Goal: Task Accomplishment & Management: Use online tool/utility

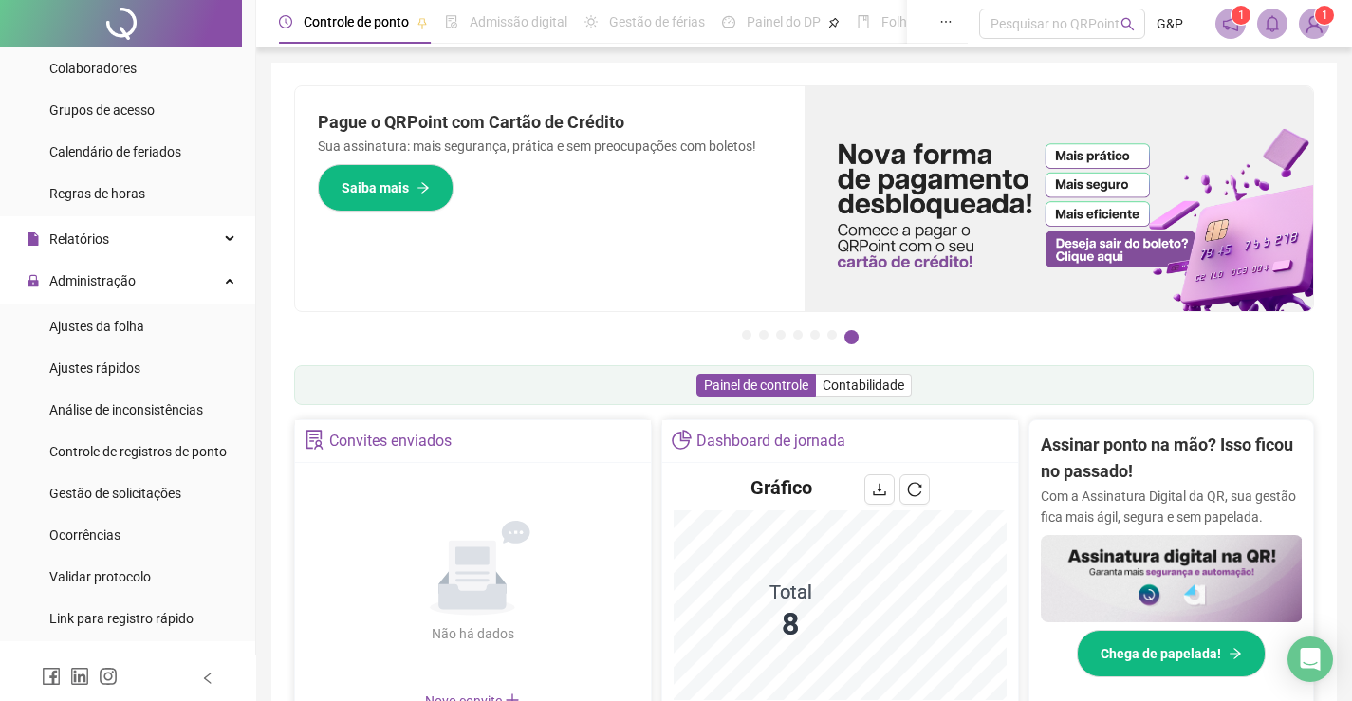
scroll to position [268, 0]
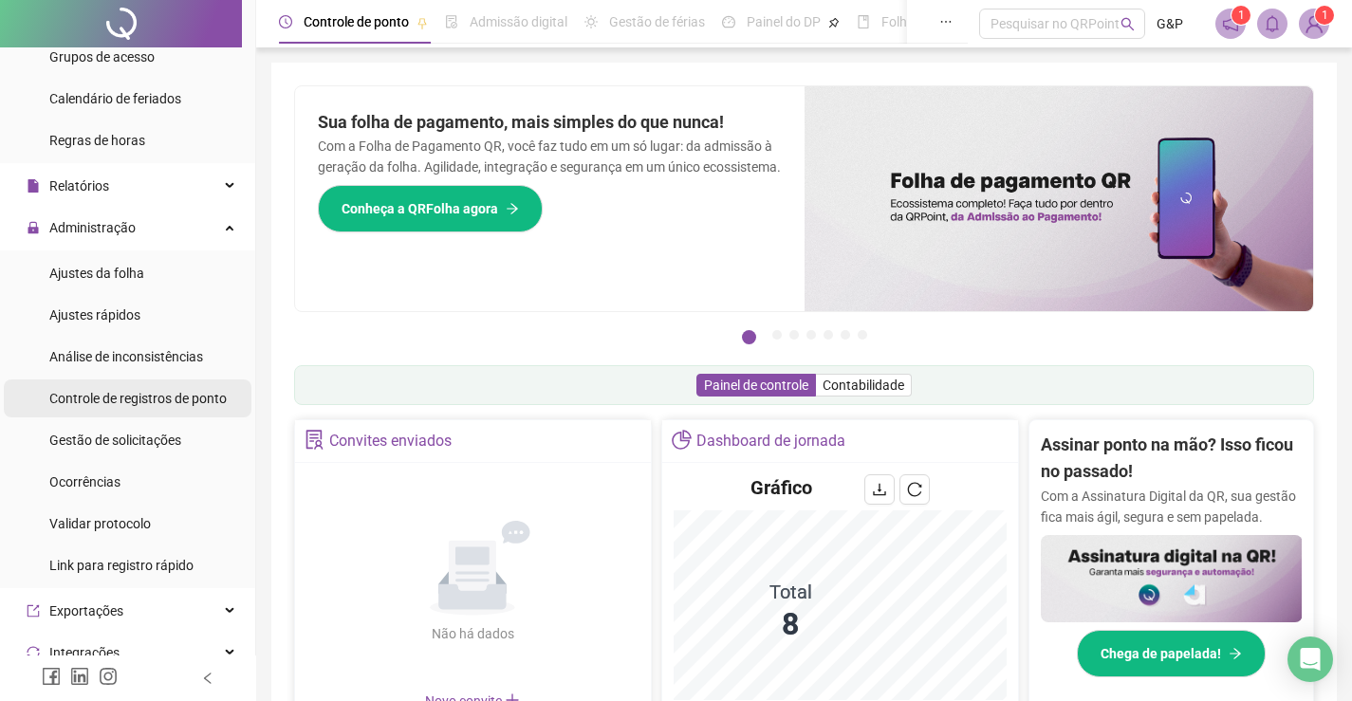
click at [159, 398] on span "Controle de registros de ponto" at bounding box center [137, 398] width 177 height 15
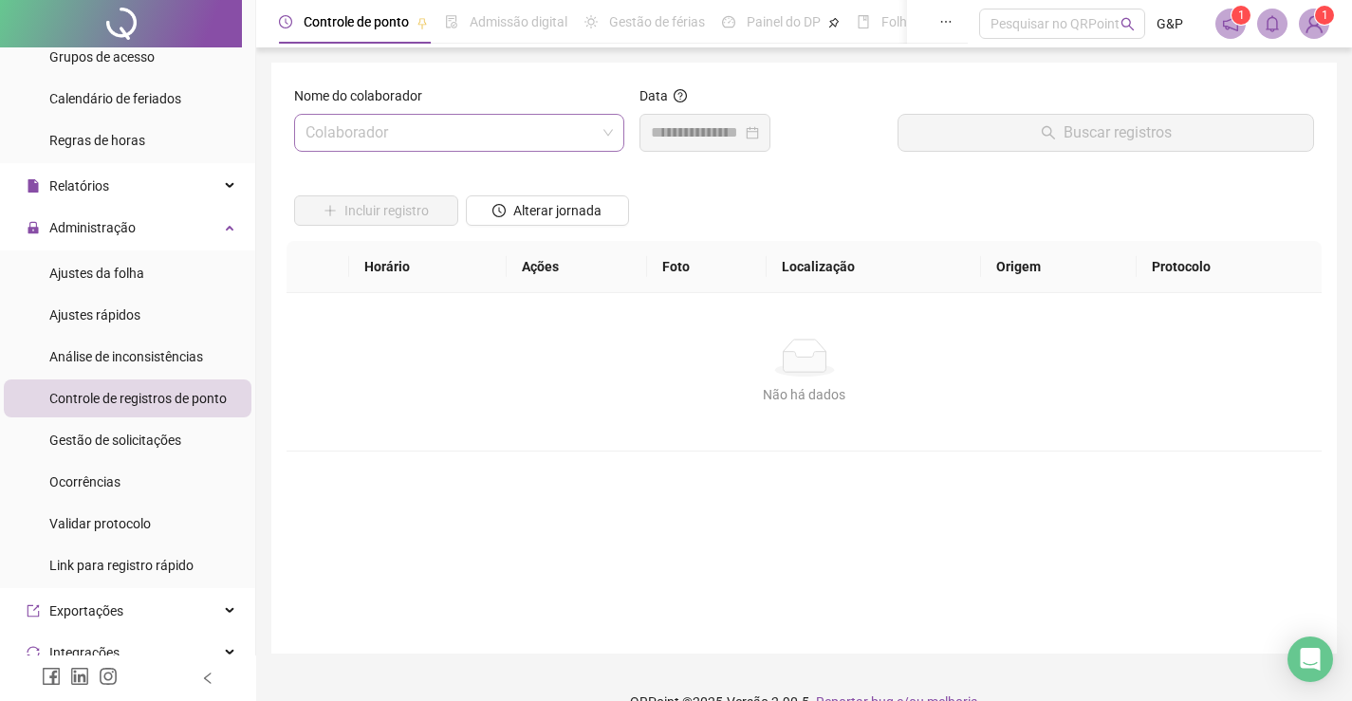
click at [499, 131] on input "search" at bounding box center [451, 133] width 290 height 36
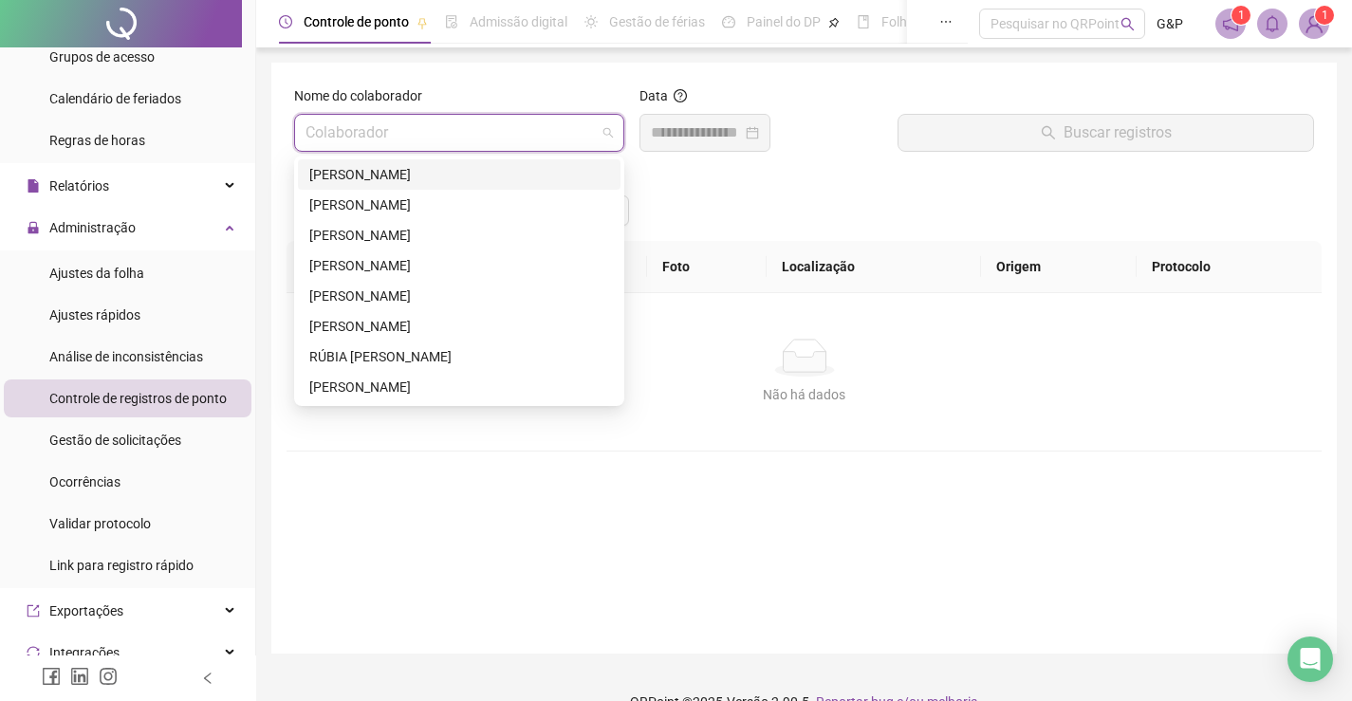
click at [438, 177] on div "[PERSON_NAME]" at bounding box center [459, 174] width 300 height 21
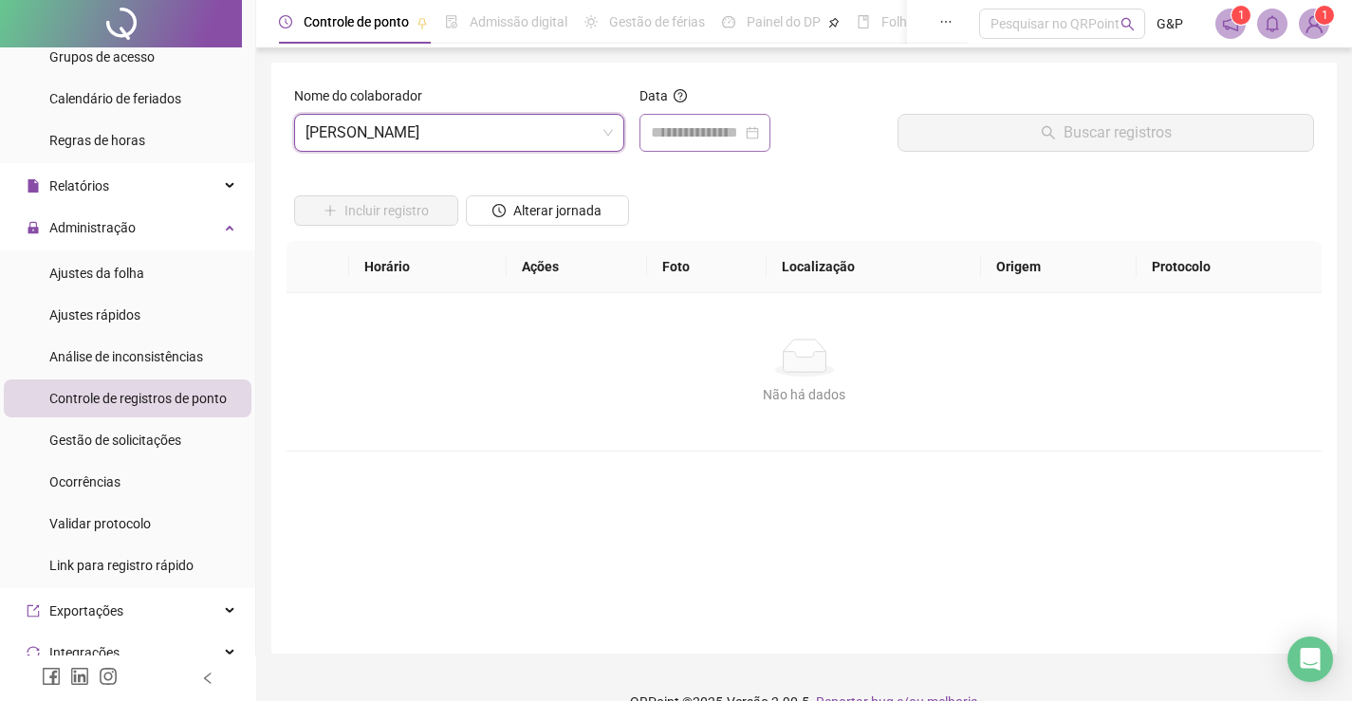
click at [716, 144] on div at bounding box center [705, 133] width 131 height 38
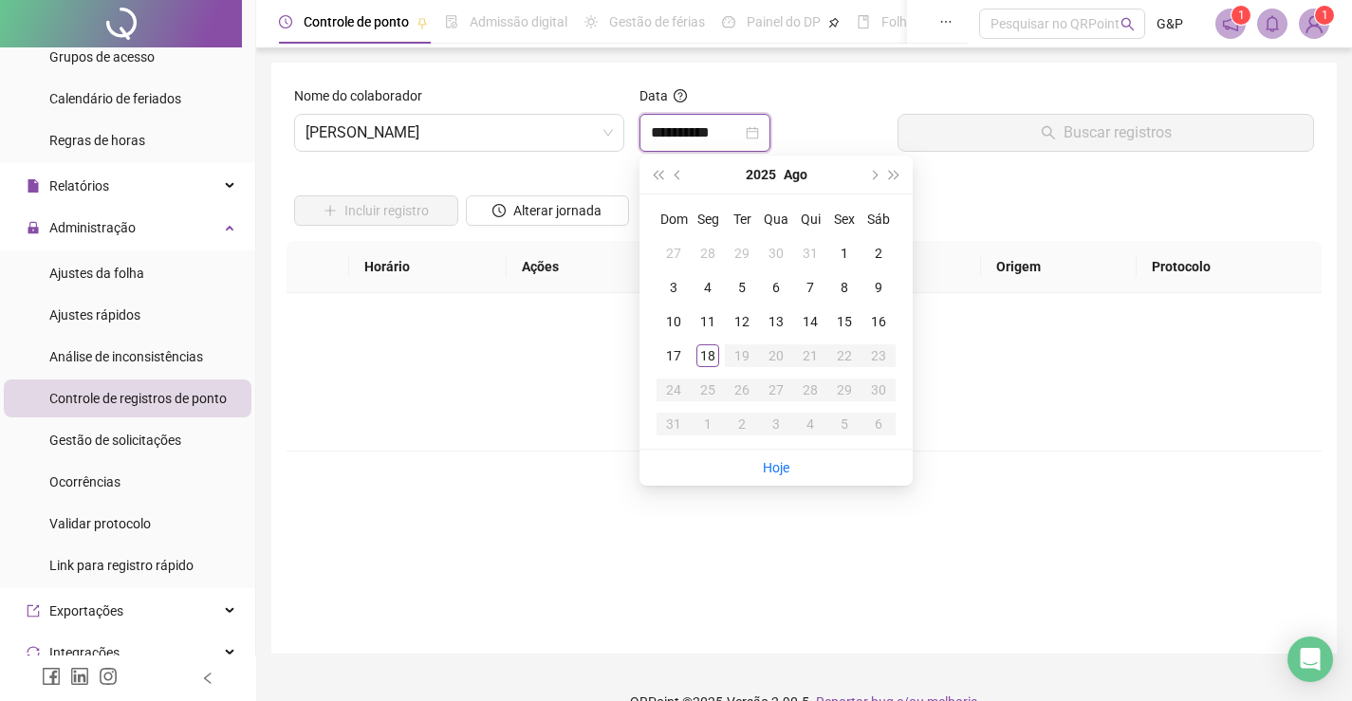
type input "**********"
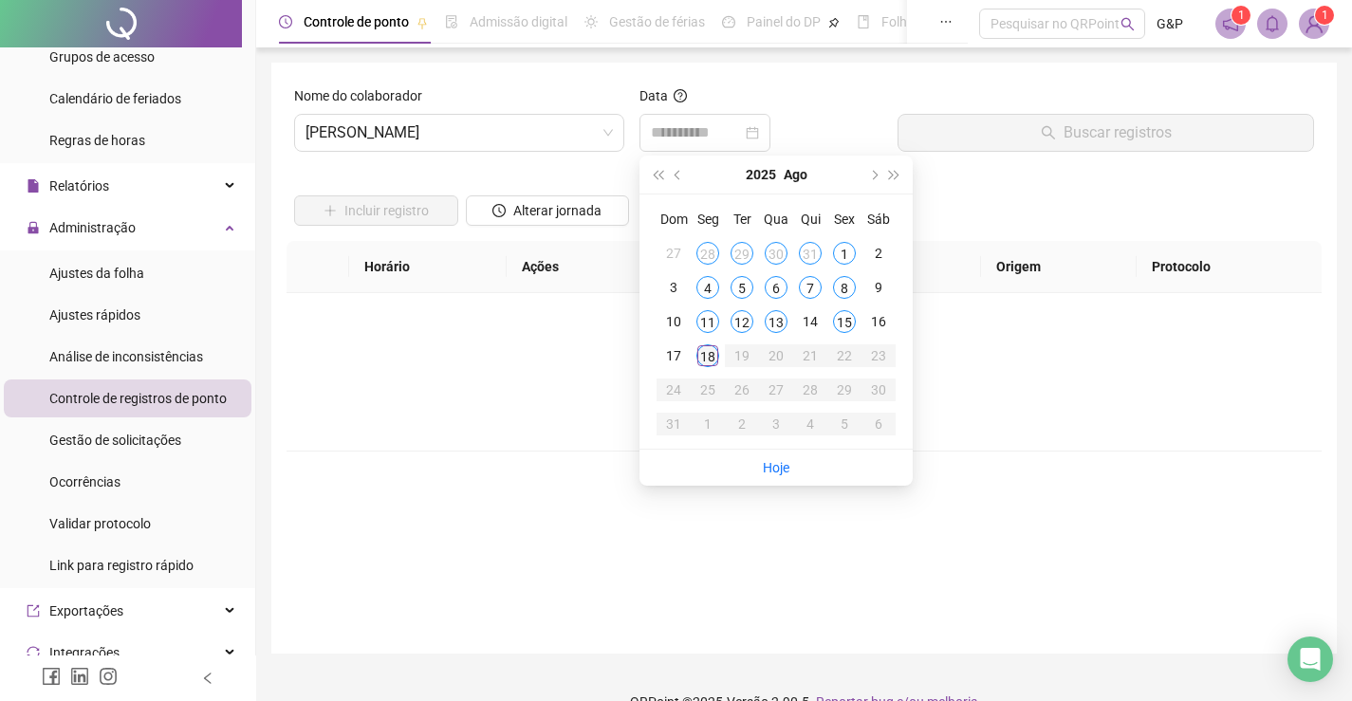
click at [706, 356] on div "18" at bounding box center [708, 355] width 23 height 23
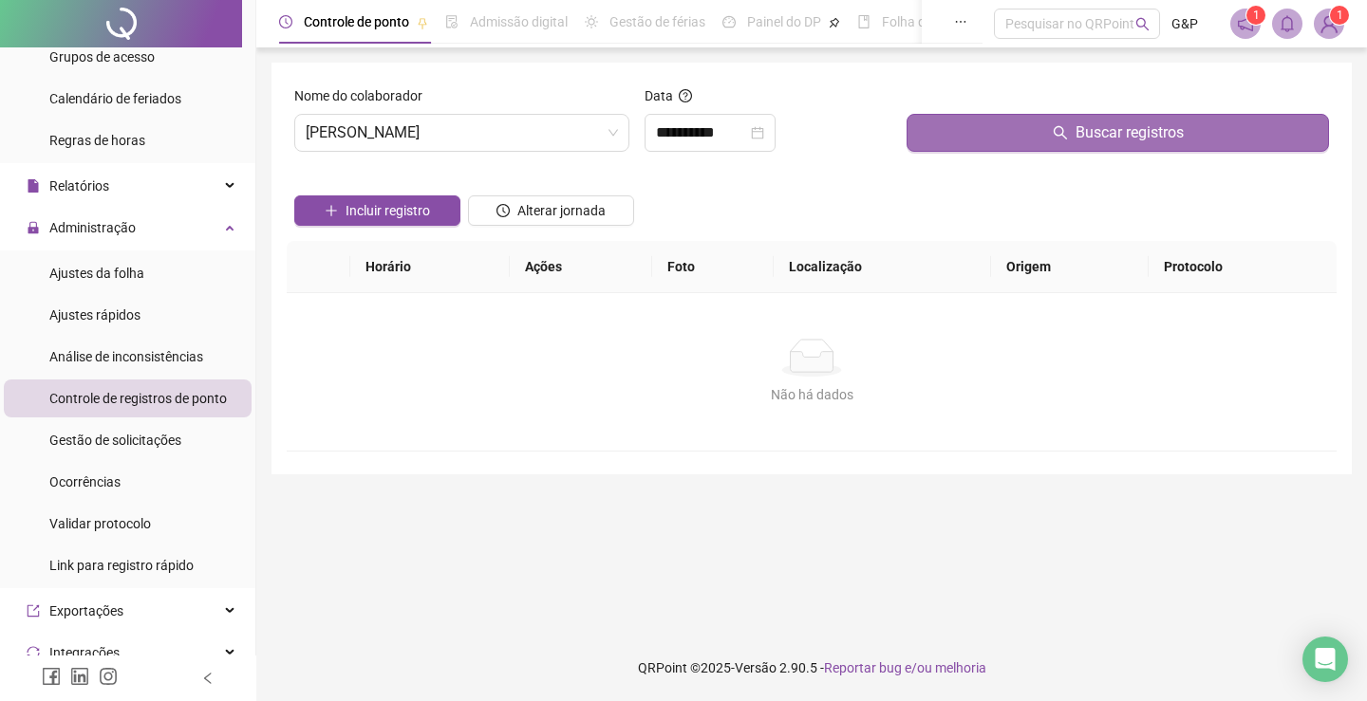
click at [1099, 143] on span "Buscar registros" at bounding box center [1129, 132] width 108 height 23
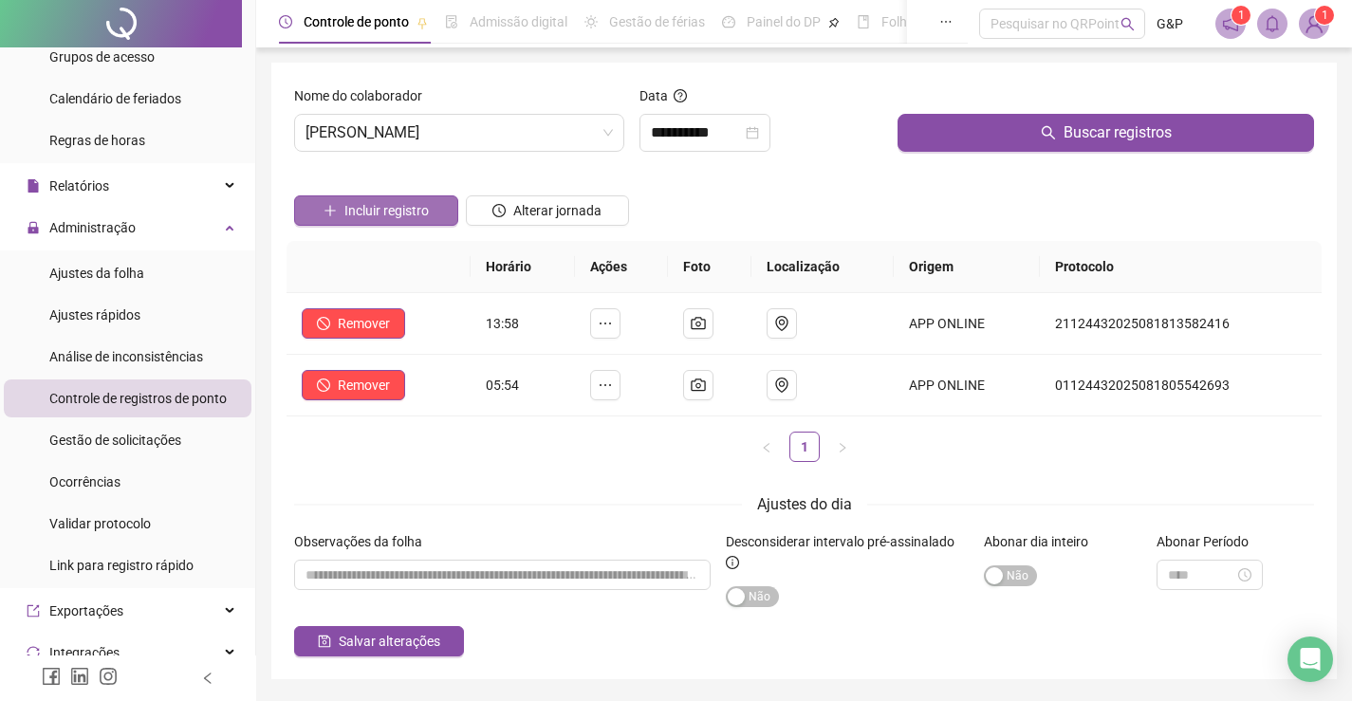
click at [358, 207] on span "Incluir registro" at bounding box center [386, 210] width 84 height 21
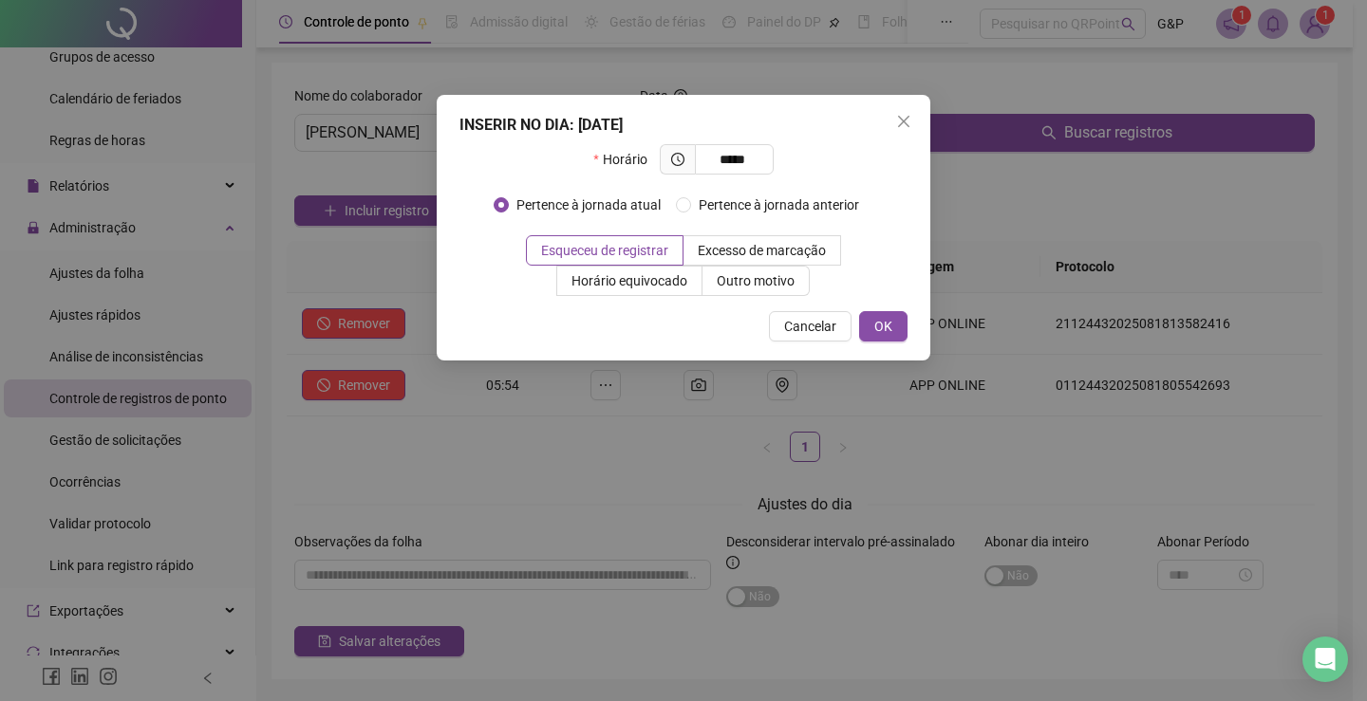
type input "*****"
click at [892, 196] on div "Pertence à jornada atual [GEOGRAPHIC_DATA] à jornada anterior" at bounding box center [683, 213] width 448 height 46
click at [879, 330] on span "OK" at bounding box center [883, 326] width 18 height 21
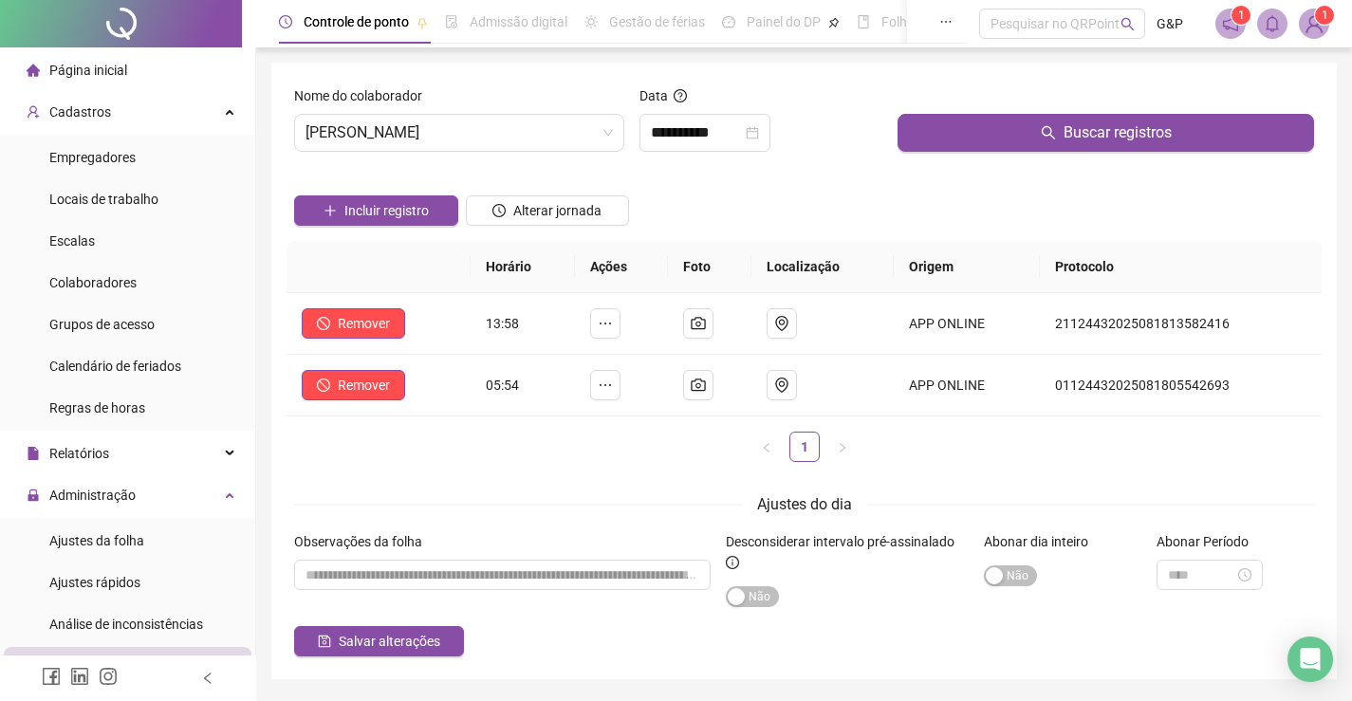
click at [110, 69] on span "Página inicial" at bounding box center [88, 70] width 78 height 15
